Goal: Task Accomplishment & Management: Manage account settings

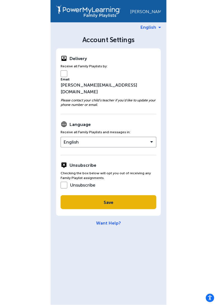
click at [67, 182] on label "Unsubscribe" at bounding box center [78, 184] width 35 height 5
click at [109, 199] on span "Save" at bounding box center [108, 201] width 10 height 5
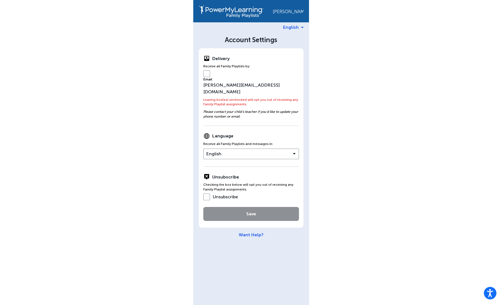
click at [207, 73] on label "Email luis+mateo+p@bitbug.io" at bounding box center [251, 79] width 96 height 17
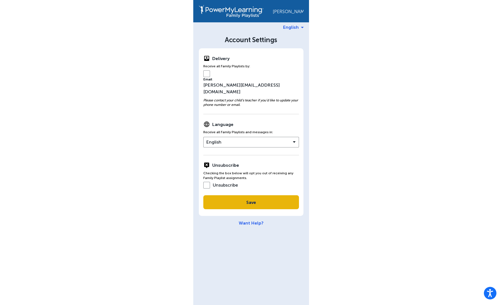
click at [239, 195] on button "Save" at bounding box center [251, 202] width 96 height 14
click at [234, 195] on button "Save" at bounding box center [251, 202] width 96 height 14
